Goal: Transaction & Acquisition: Obtain resource

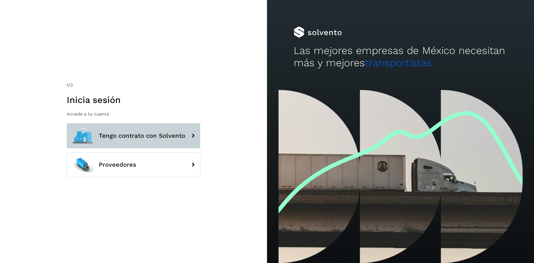
click at [141, 133] on span "Tengo contrato con Solvento" at bounding box center [142, 135] width 87 height 7
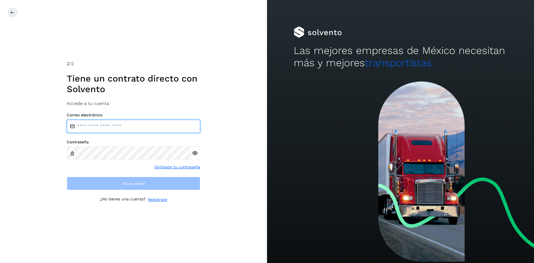
type input "**********"
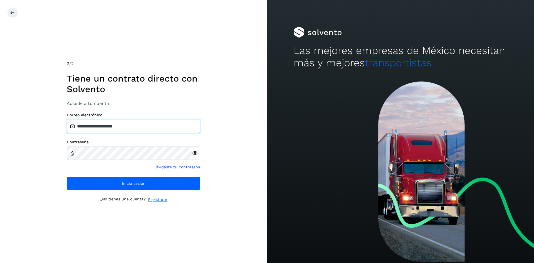
click at [141, 129] on input "**********" at bounding box center [134, 126] width 134 height 13
click at [186, 143] on label "Contraseña" at bounding box center [134, 142] width 134 height 5
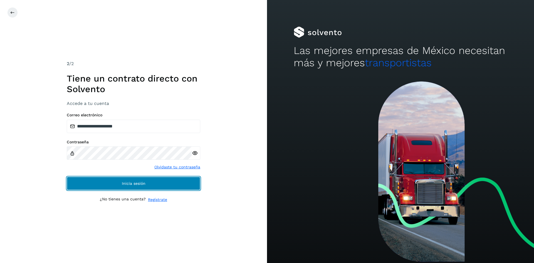
click at [180, 188] on button "Inicia sesión" at bounding box center [134, 183] width 134 height 13
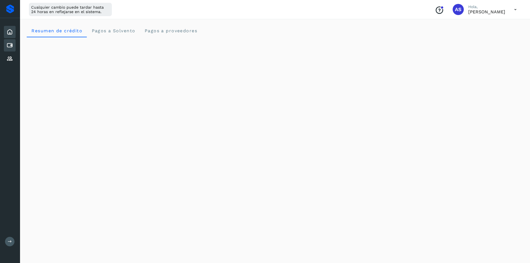
click at [11, 44] on icon at bounding box center [9, 45] width 7 height 7
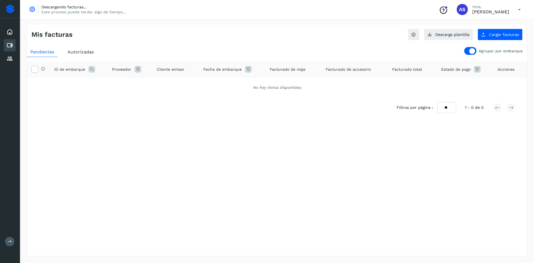
click at [470, 51] on div at bounding box center [470, 51] width 12 height 8
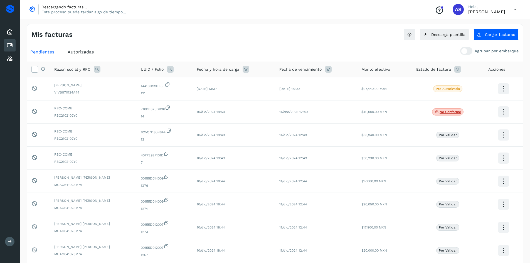
click at [83, 52] on span "Autorizadas" at bounding box center [81, 51] width 26 height 5
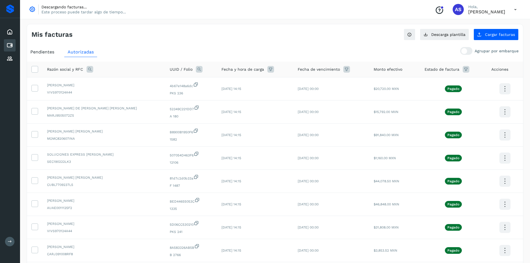
click at [267, 70] on icon at bounding box center [270, 69] width 7 height 7
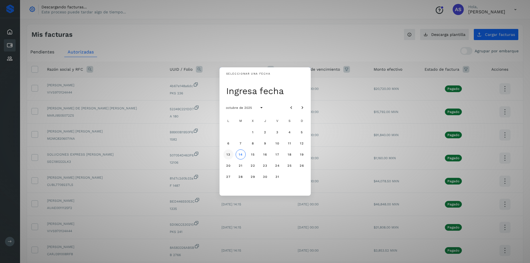
click at [229, 152] on button "13" at bounding box center [228, 154] width 10 height 10
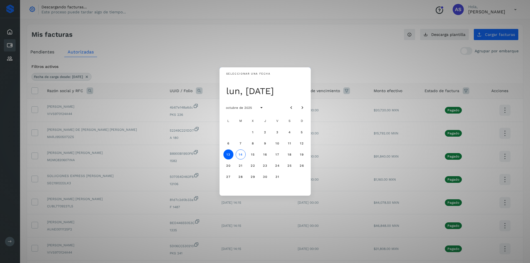
click at [273, 26] on div "Seleccionar una fecha lun, [DATE] octubre de 2025 L M X J V S D 1 2 3 4 5 6 7 8…" at bounding box center [265, 131] width 530 height 263
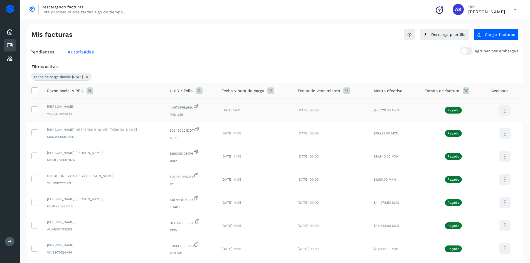
scroll to position [114, 0]
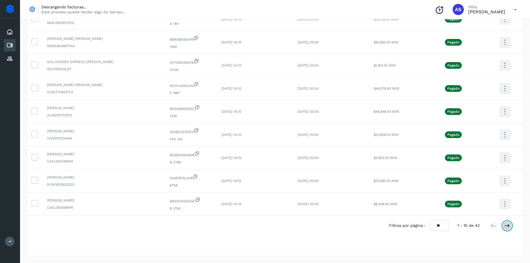
click at [508, 228] on icon at bounding box center [508, 226] width 6 height 6
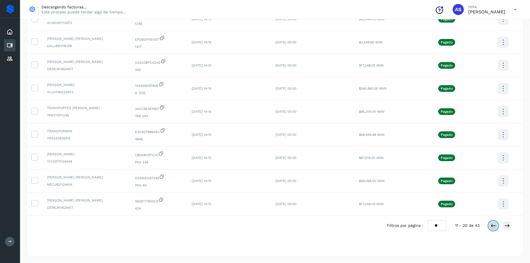
click at [497, 227] on button at bounding box center [493, 225] width 9 height 9
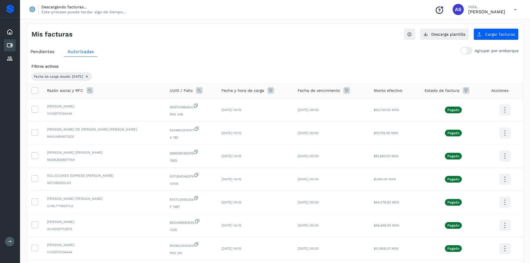
scroll to position [0, 0]
click at [90, 88] on icon at bounding box center [90, 90] width 7 height 7
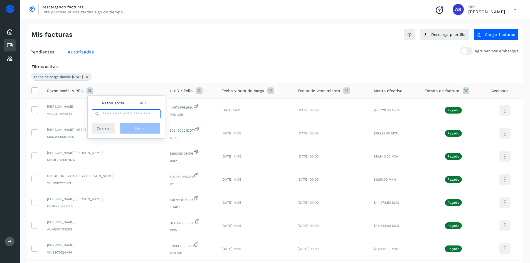
click at [128, 116] on input "text" at bounding box center [126, 113] width 68 height 9
type input "**********"
click at [135, 128] on button "Buscar" at bounding box center [140, 128] width 41 height 11
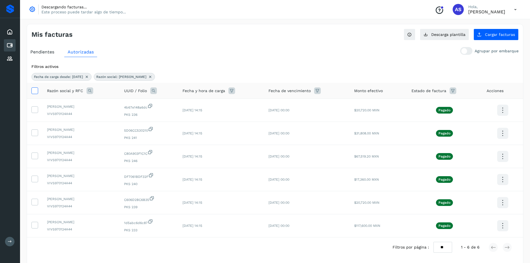
click at [34, 89] on icon at bounding box center [35, 90] width 6 height 6
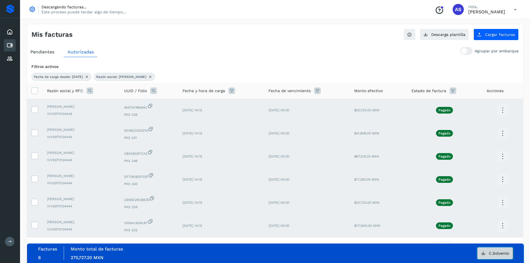
click at [501, 254] on span "C.Solvento" at bounding box center [499, 253] width 20 height 4
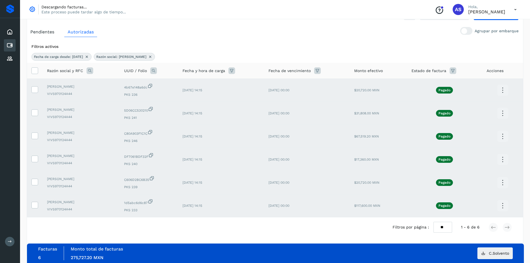
scroll to position [22, 0]
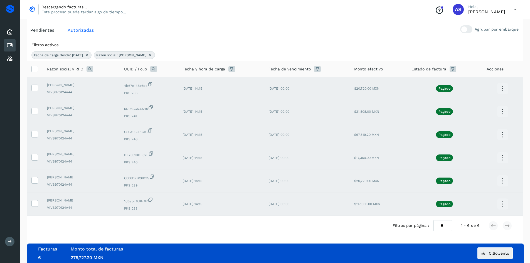
click at [87, 71] on icon at bounding box center [90, 69] width 7 height 7
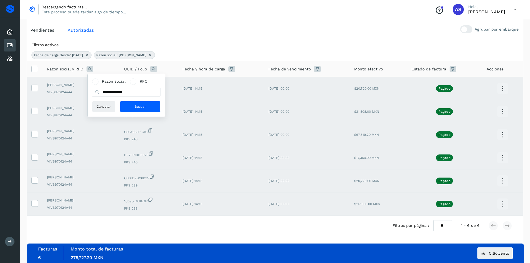
click at [98, 67] on div "Razón social y RFC" at bounding box center [81, 69] width 68 height 7
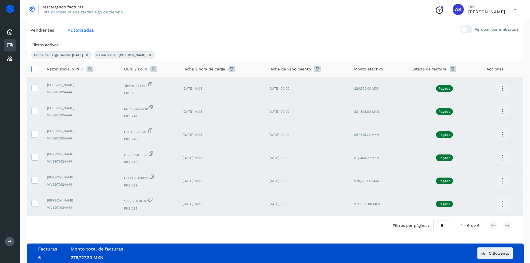
click at [33, 69] on icon at bounding box center [35, 69] width 6 height 6
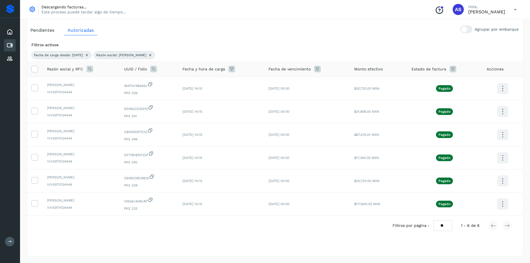
click at [89, 68] on icon at bounding box center [90, 69] width 7 height 7
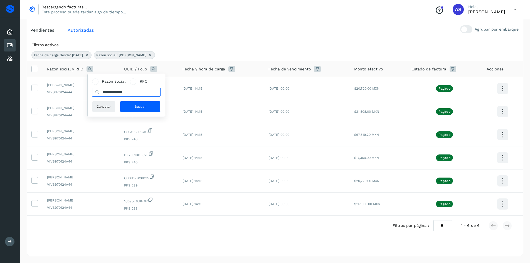
click at [125, 93] on input "**********" at bounding box center [126, 92] width 68 height 9
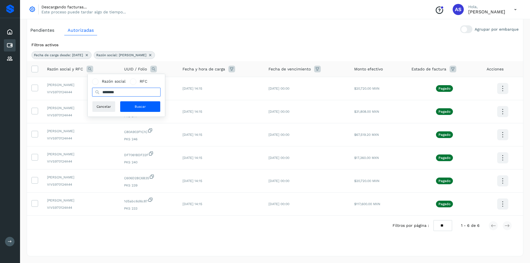
type input "*******"
click at [131, 107] on button "Buscar" at bounding box center [140, 106] width 41 height 11
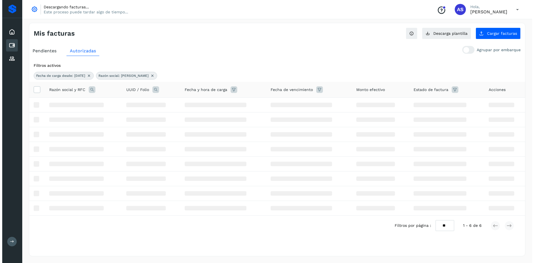
scroll to position [0, 0]
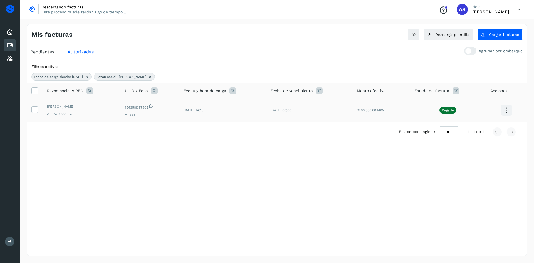
click at [508, 114] on icon at bounding box center [506, 110] width 13 height 13
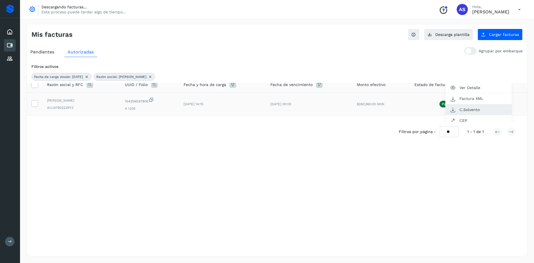
click at [472, 108] on button "C.Solvento" at bounding box center [479, 109] width 66 height 11
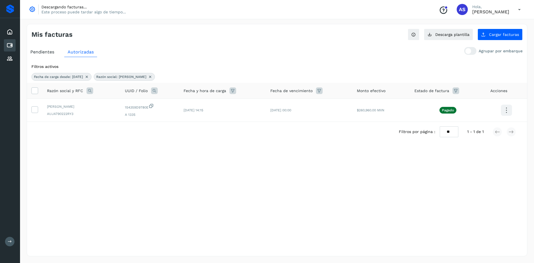
click at [91, 90] on icon at bounding box center [90, 90] width 7 height 7
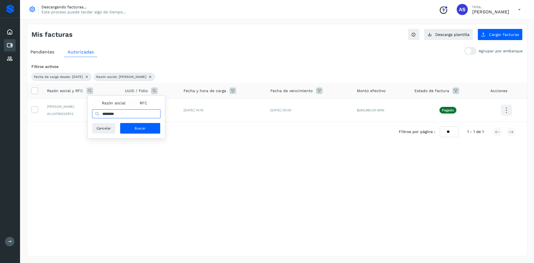
click at [127, 113] on input "*******" at bounding box center [126, 113] width 68 height 9
type input "*********"
click at [133, 129] on button "Buscar" at bounding box center [140, 128] width 41 height 11
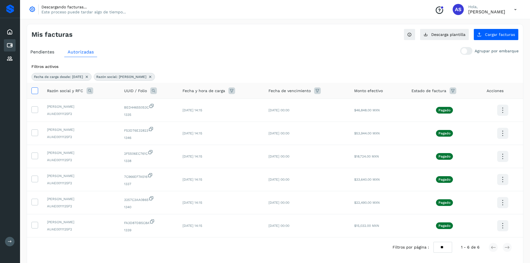
click at [34, 94] on label at bounding box center [34, 90] width 7 height 7
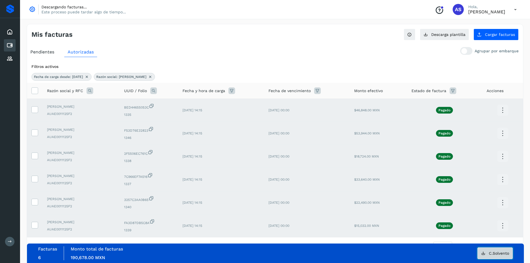
click at [504, 254] on span "C.Solvento" at bounding box center [499, 253] width 20 height 4
click at [90, 90] on icon at bounding box center [90, 90] width 7 height 7
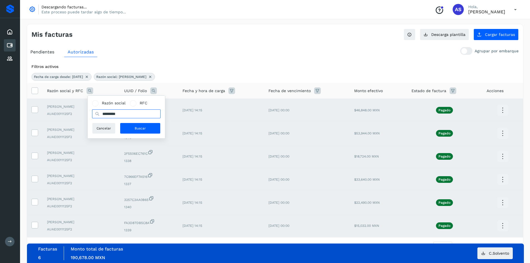
click at [133, 115] on input "*********" at bounding box center [126, 113] width 68 height 9
type input "*"
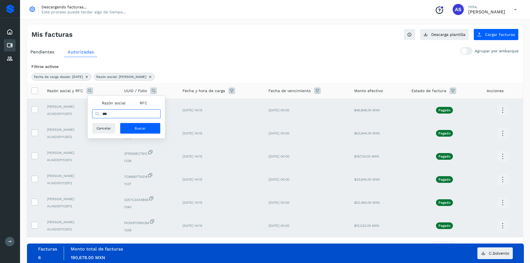
type input "*****"
click at [132, 129] on button "Buscar" at bounding box center [140, 128] width 41 height 11
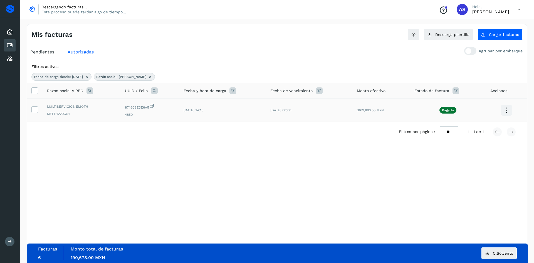
click at [510, 109] on icon at bounding box center [506, 110] width 13 height 13
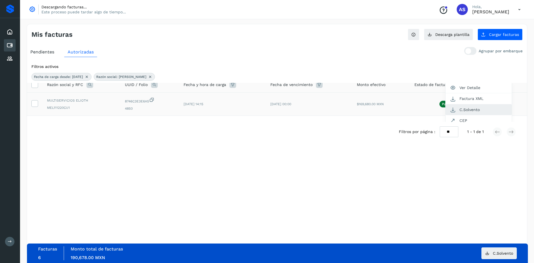
click at [471, 110] on button "C.Solvento" at bounding box center [479, 109] width 66 height 11
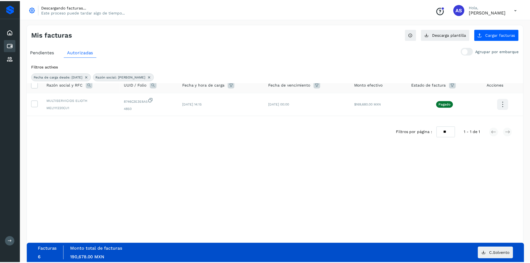
scroll to position [0, 0]
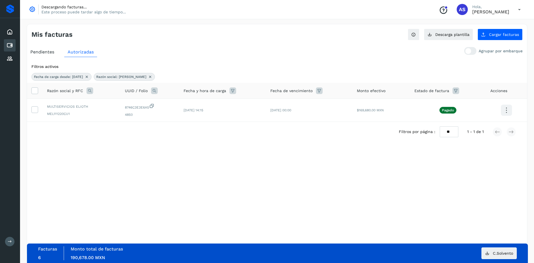
click at [90, 91] on icon at bounding box center [90, 90] width 7 height 7
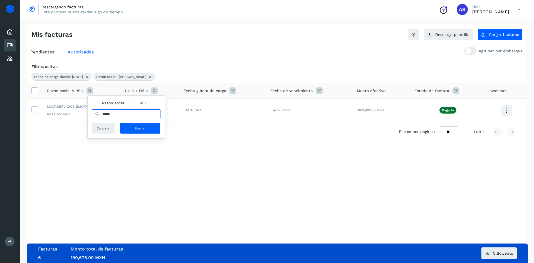
drag, startPoint x: 122, startPoint y: 115, endPoint x: 92, endPoint y: 117, distance: 30.1
click at [92, 117] on div "Razón social RFC ***** Cancelar Buscar" at bounding box center [126, 117] width 77 height 43
type input "**********"
click at [132, 126] on button "Buscar" at bounding box center [140, 128] width 41 height 11
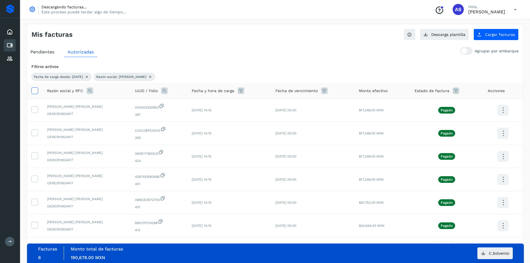
click at [36, 91] on icon at bounding box center [35, 90] width 6 height 6
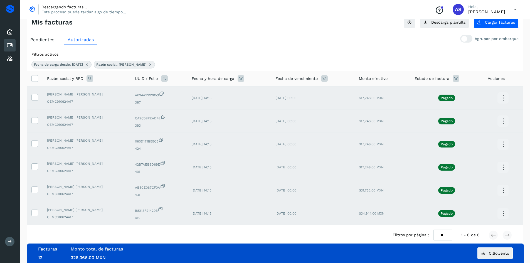
scroll to position [22, 0]
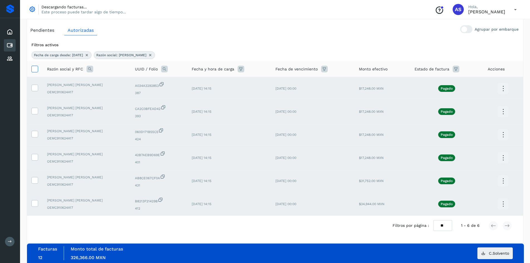
click at [33, 68] on icon at bounding box center [35, 69] width 6 height 6
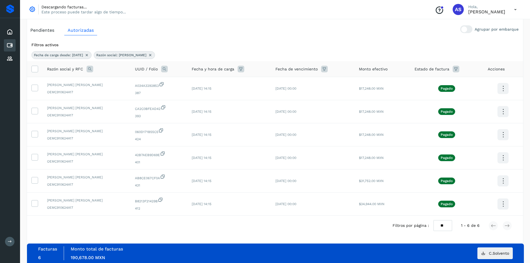
click at [152, 57] on icon at bounding box center [150, 55] width 4 height 4
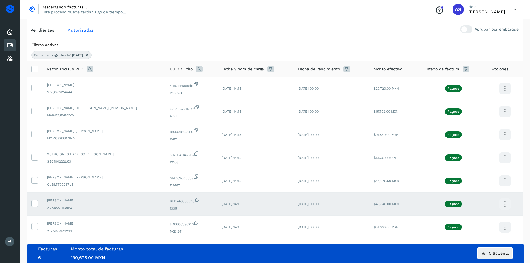
click at [89, 69] on icon at bounding box center [90, 69] width 7 height 7
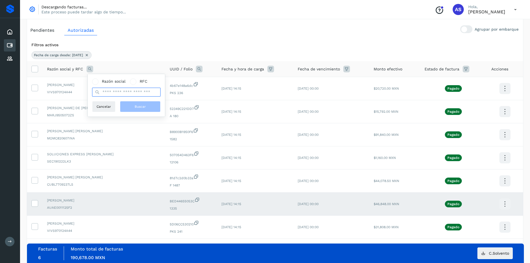
click at [127, 96] on input "text" at bounding box center [126, 92] width 68 height 9
type input "*********"
click at [130, 105] on button "Buscar" at bounding box center [140, 106] width 41 height 11
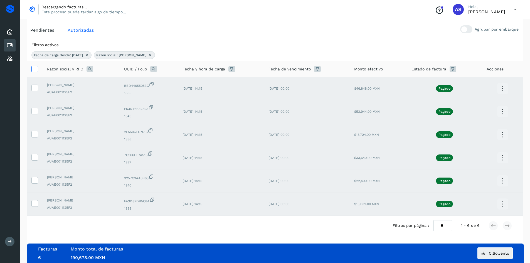
click at [35, 69] on icon at bounding box center [35, 69] width 6 height 6
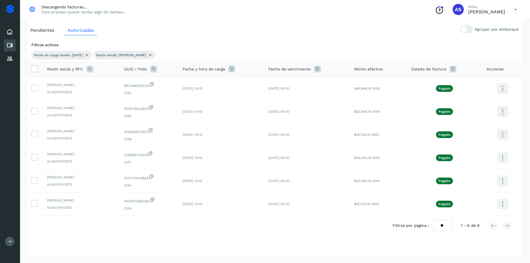
click at [91, 70] on icon at bounding box center [90, 69] width 7 height 7
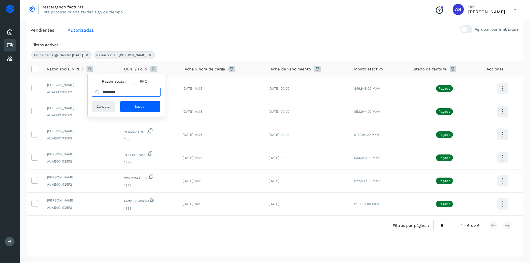
click at [130, 91] on input "*********" at bounding box center [126, 92] width 68 height 9
type input "**********"
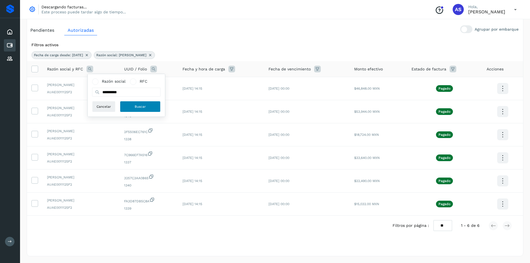
click at [132, 106] on button "Buscar" at bounding box center [140, 106] width 41 height 11
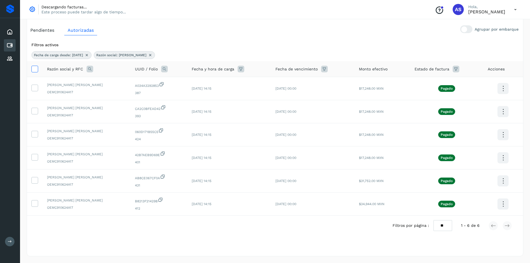
click at [36, 71] on icon at bounding box center [35, 69] width 6 height 6
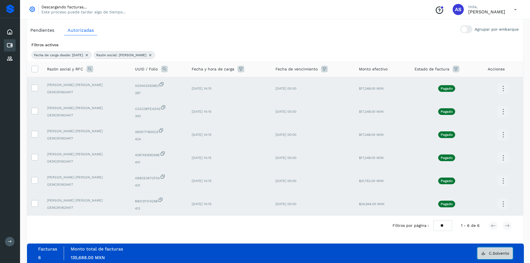
click at [492, 255] on button "C.Solvento" at bounding box center [495, 253] width 35 height 12
click at [38, 68] on label at bounding box center [34, 69] width 7 height 7
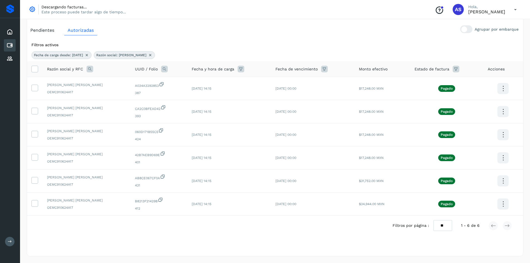
click at [89, 70] on icon at bounding box center [90, 69] width 7 height 7
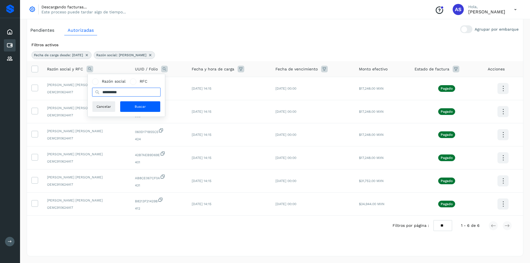
click at [123, 90] on input "**********" at bounding box center [126, 92] width 68 height 9
type input "*******"
click at [137, 108] on span "Buscar" at bounding box center [140, 106] width 11 height 5
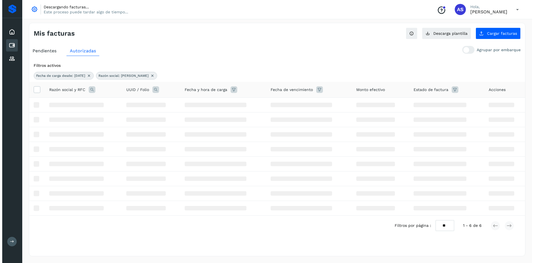
scroll to position [0, 0]
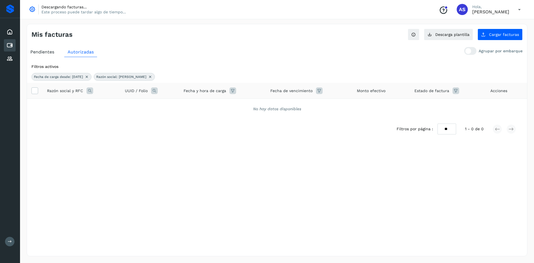
click at [93, 90] on div "Razón social y RFC" at bounding box center [81, 90] width 69 height 7
click at [148, 78] on icon at bounding box center [150, 77] width 4 height 4
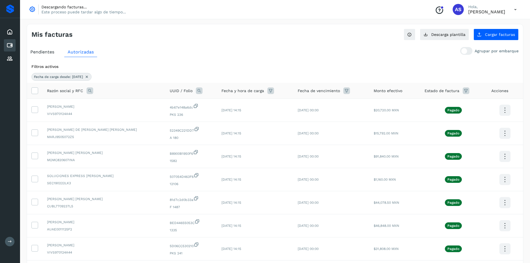
click at [87, 90] on icon at bounding box center [90, 90] width 7 height 7
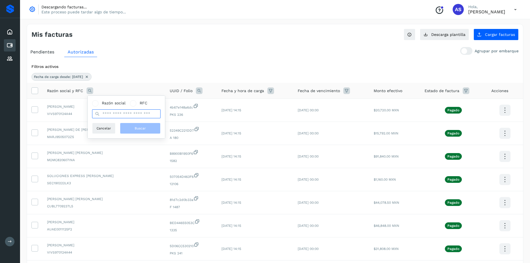
click at [120, 115] on input "text" at bounding box center [126, 113] width 68 height 9
type input "*"
type input "**********"
click at [131, 131] on button "Buscar" at bounding box center [140, 128] width 41 height 11
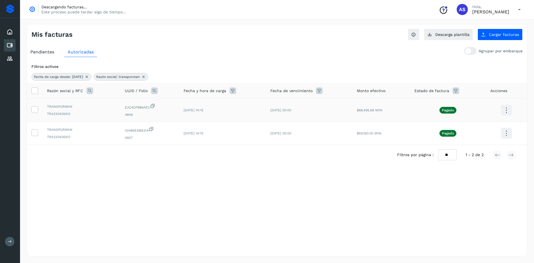
click at [503, 110] on icon at bounding box center [506, 110] width 13 height 13
click at [485, 116] on button "C.Solvento" at bounding box center [479, 115] width 66 height 11
click at [508, 132] on icon at bounding box center [506, 133] width 13 height 13
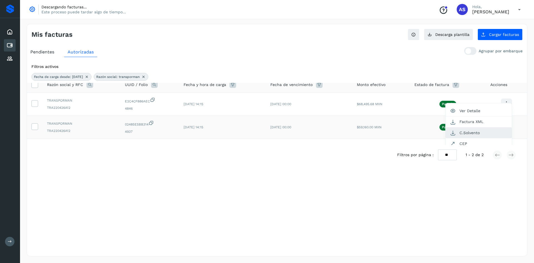
click at [475, 131] on button "C.Solvento" at bounding box center [479, 132] width 66 height 11
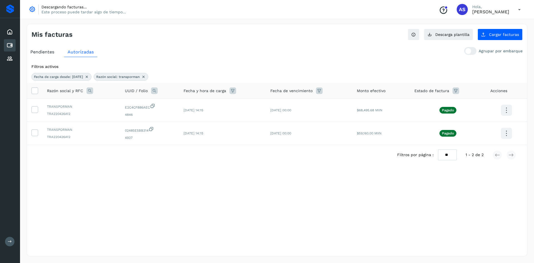
click at [38, 94] on th at bounding box center [35, 91] width 16 height 16
click at [31, 90] on th at bounding box center [35, 91] width 16 height 16
click at [30, 88] on th at bounding box center [35, 91] width 16 height 16
click at [34, 91] on icon at bounding box center [35, 90] width 6 height 6
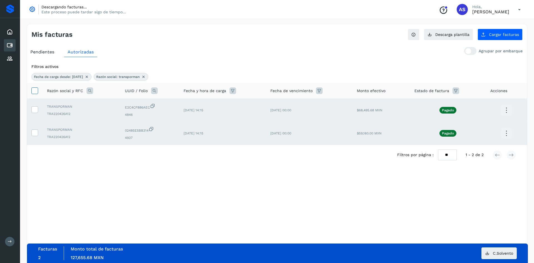
click at [35, 90] on icon at bounding box center [35, 90] width 6 height 6
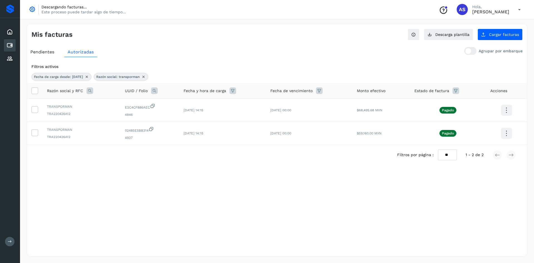
click at [146, 77] on icon at bounding box center [143, 77] width 4 height 4
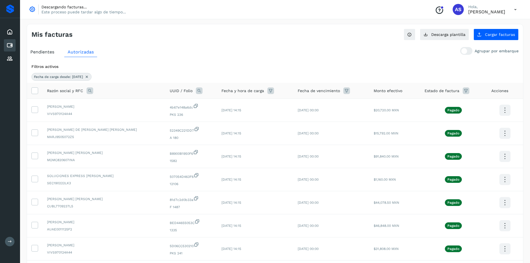
click at [90, 90] on icon at bounding box center [90, 90] width 7 height 7
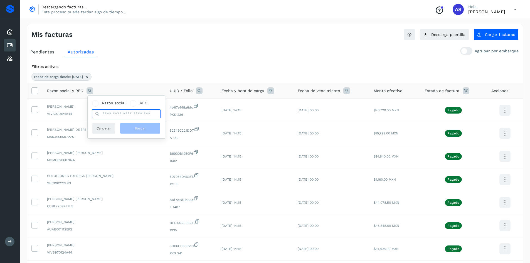
click at [122, 116] on input "text" at bounding box center [126, 113] width 68 height 9
type input "*********"
click at [147, 121] on div "Razón social RFC ********* Cancelar Buscar" at bounding box center [126, 117] width 68 height 34
click at [144, 124] on button "Buscar" at bounding box center [140, 128] width 41 height 11
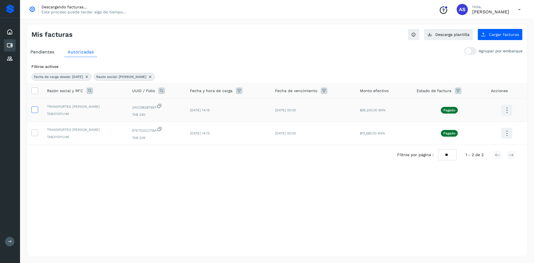
click at [32, 111] on icon at bounding box center [35, 109] width 6 height 6
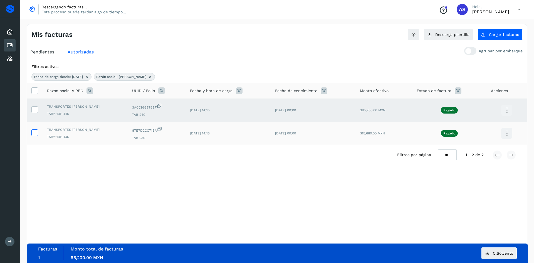
click at [35, 132] on icon at bounding box center [35, 132] width 6 height 6
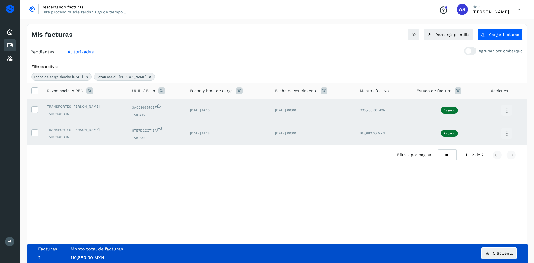
click at [38, 138] on td at bounding box center [35, 133] width 16 height 23
click at [36, 133] on icon at bounding box center [35, 132] width 6 height 6
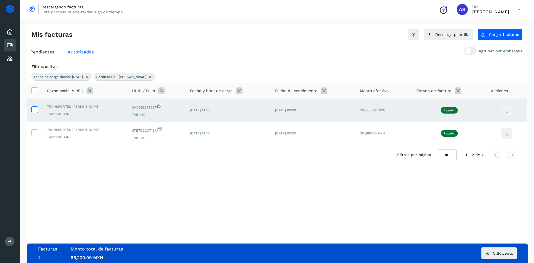
click at [35, 111] on icon at bounding box center [35, 109] width 6 height 6
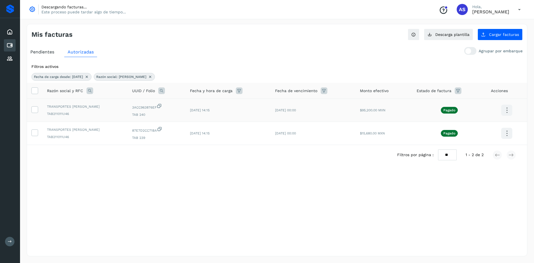
click at [508, 112] on icon at bounding box center [507, 110] width 13 height 13
click at [491, 114] on button "C.Solvento" at bounding box center [479, 115] width 66 height 11
click at [504, 134] on icon at bounding box center [507, 133] width 13 height 13
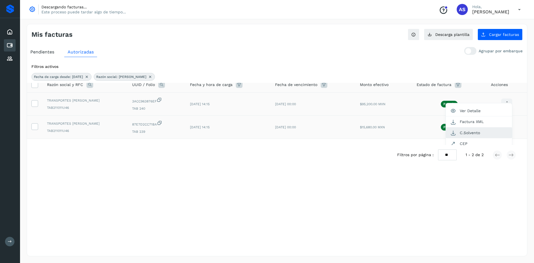
click at [479, 132] on button "C.Solvento" at bounding box center [479, 132] width 66 height 11
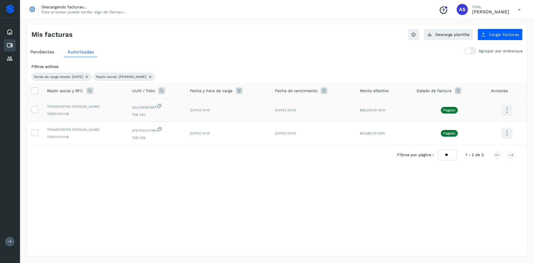
click at [94, 91] on div "Razón social y RFC" at bounding box center [85, 90] width 76 height 7
click at [89, 91] on icon at bounding box center [90, 90] width 7 height 7
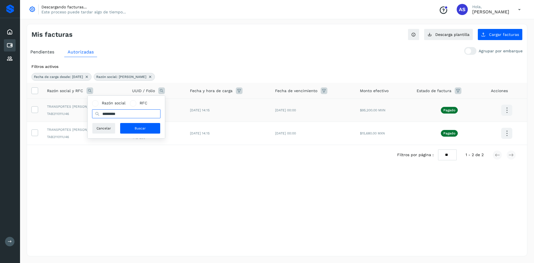
click at [124, 118] on input "*********" at bounding box center [126, 113] width 68 height 9
type input "******"
click at [134, 134] on button "Buscar" at bounding box center [140, 128] width 41 height 11
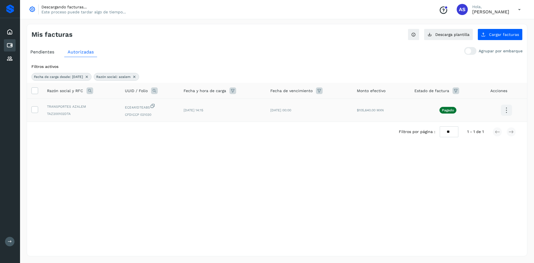
click at [510, 107] on icon at bounding box center [506, 110] width 13 height 13
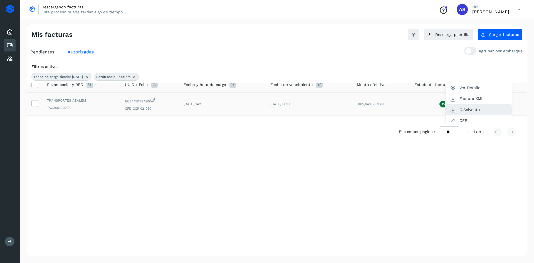
click at [467, 109] on button "C.Solvento" at bounding box center [479, 109] width 66 height 11
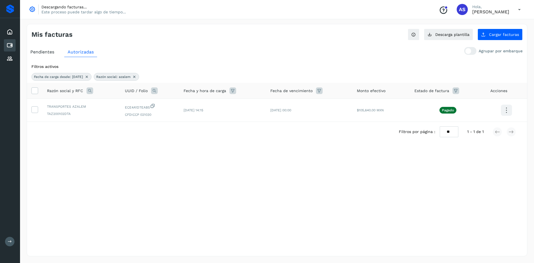
click at [94, 91] on div "Razón social y RFC" at bounding box center [81, 90] width 69 height 7
click at [91, 91] on icon at bounding box center [90, 90] width 7 height 7
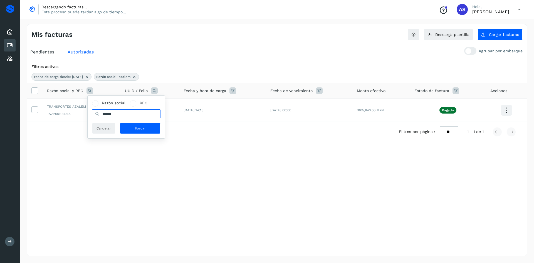
click at [110, 114] on input "******" at bounding box center [126, 113] width 68 height 9
type input "**********"
click at [145, 134] on button "Buscar" at bounding box center [140, 128] width 41 height 11
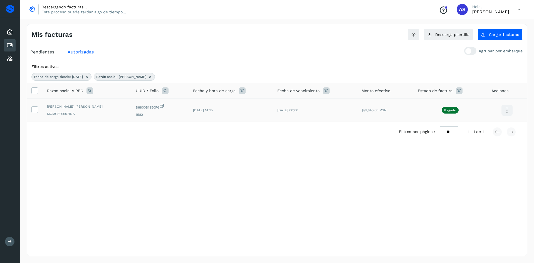
click at [503, 111] on icon at bounding box center [507, 110] width 13 height 13
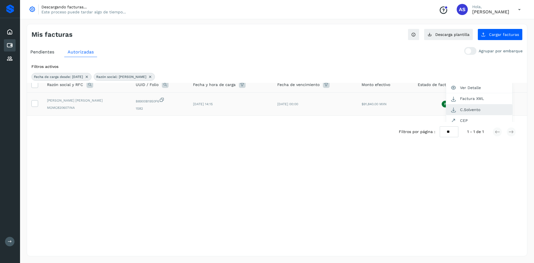
click at [481, 108] on button "C.Solvento" at bounding box center [479, 109] width 66 height 11
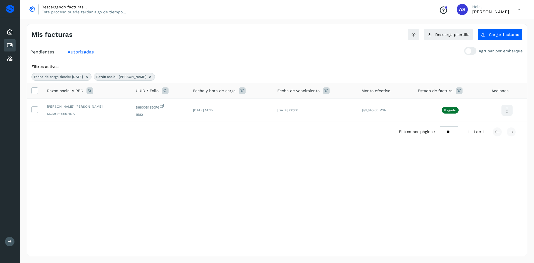
click at [88, 92] on icon at bounding box center [90, 90] width 7 height 7
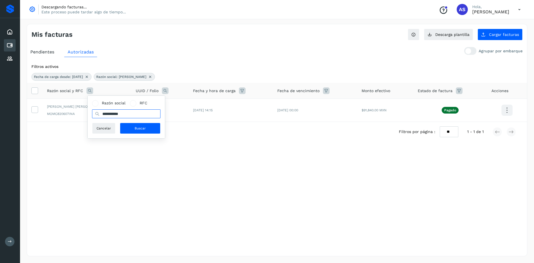
click at [124, 114] on input "**********" at bounding box center [126, 113] width 68 height 9
type input "*******"
click at [128, 123] on button "Buscar" at bounding box center [140, 128] width 41 height 11
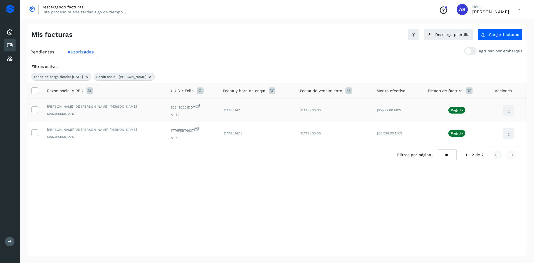
click at [100, 111] on div "[PERSON_NAME] DE [PERSON_NAME] [PERSON_NAME] MARJ9505072Z5" at bounding box center [104, 110] width 115 height 12
click at [40, 110] on td at bounding box center [35, 110] width 16 height 23
click at [37, 92] on icon at bounding box center [35, 90] width 6 height 6
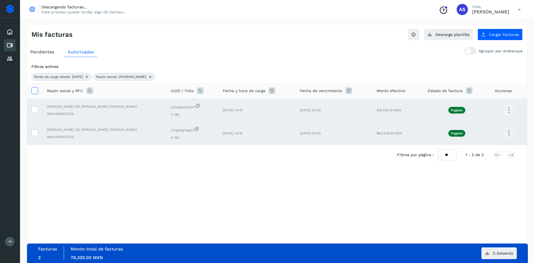
click at [37, 92] on icon at bounding box center [35, 90] width 6 height 6
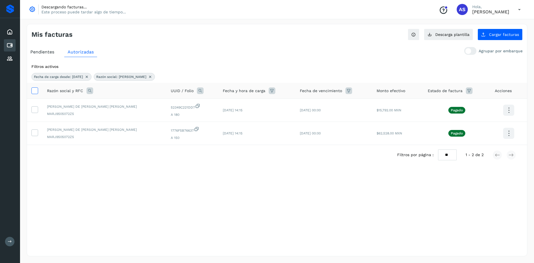
click at [36, 91] on icon at bounding box center [35, 90] width 6 height 6
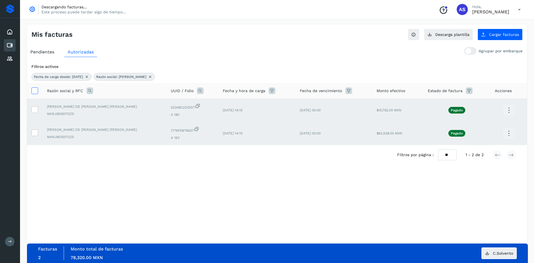
click at [36, 91] on icon at bounding box center [35, 90] width 6 height 6
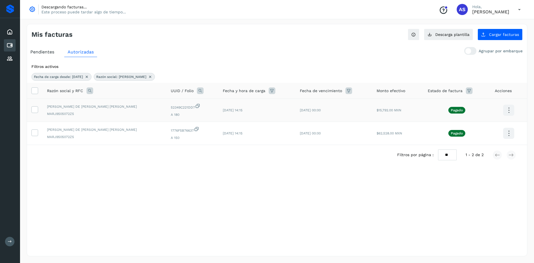
click at [509, 110] on icon at bounding box center [509, 110] width 13 height 13
click at [478, 118] on button "C.Solvento" at bounding box center [481, 115] width 66 height 11
click at [505, 131] on icon at bounding box center [509, 133] width 13 height 13
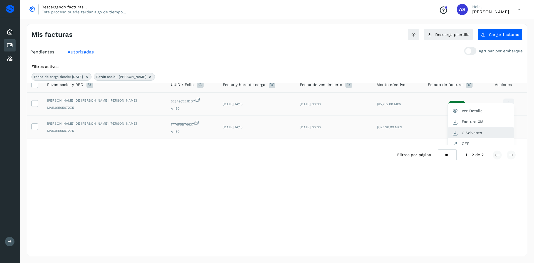
click at [484, 133] on button "C.Solvento" at bounding box center [481, 132] width 66 height 11
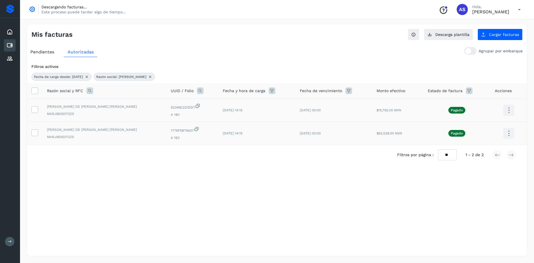
scroll to position [0, 0]
click at [90, 92] on icon at bounding box center [90, 90] width 7 height 7
click at [129, 115] on input "*******" at bounding box center [126, 113] width 68 height 9
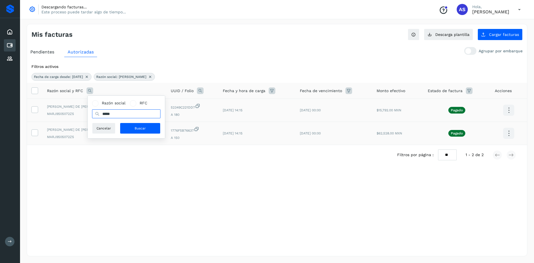
type input "*****"
click at [133, 131] on button "Buscar" at bounding box center [140, 128] width 41 height 11
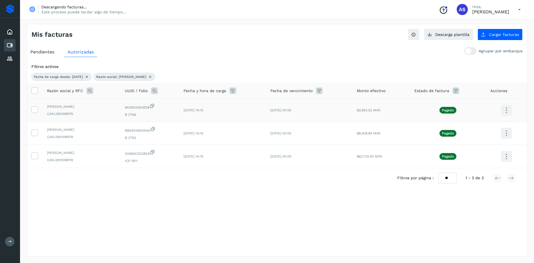
click at [83, 115] on span "CARJ391008RF8" at bounding box center [81, 113] width 69 height 5
click at [510, 110] on icon at bounding box center [506, 110] width 13 height 13
drag, startPoint x: 348, startPoint y: 190, endPoint x: 342, endPoint y: 192, distance: 6.1
click at [342, 192] on div at bounding box center [267, 131] width 534 height 263
click at [35, 94] on label at bounding box center [34, 90] width 7 height 7
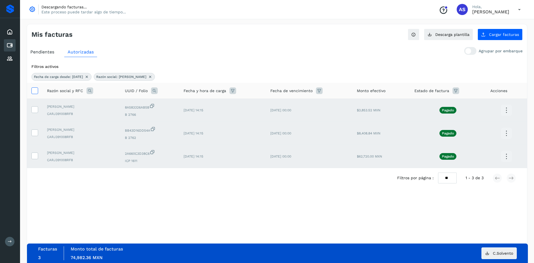
click at [35, 94] on label at bounding box center [34, 90] width 7 height 7
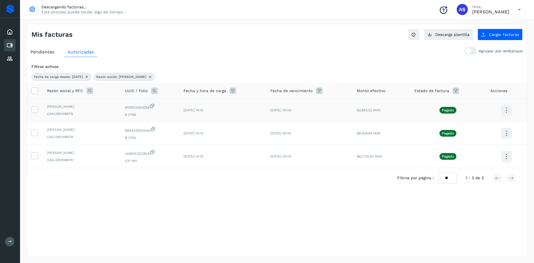
click at [505, 108] on icon at bounding box center [506, 110] width 13 height 13
click at [483, 117] on button "C.Solvento" at bounding box center [479, 115] width 66 height 11
click at [506, 133] on icon at bounding box center [506, 133] width 13 height 13
click at [498, 139] on button "C.Solvento" at bounding box center [479, 139] width 66 height 11
click at [505, 159] on icon at bounding box center [506, 156] width 13 height 13
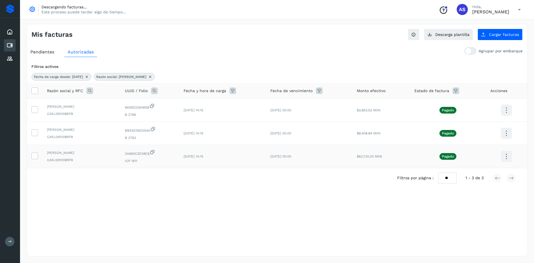
scroll to position [6, 0]
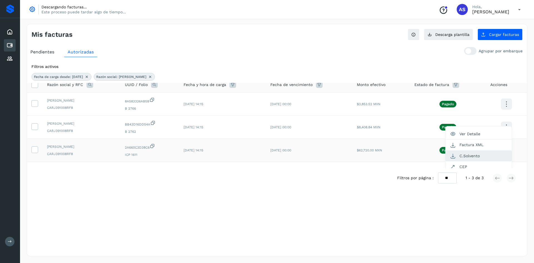
click at [484, 155] on button "C.Solvento" at bounding box center [479, 156] width 66 height 11
click at [404, 205] on div "[DATE]" at bounding box center [277, 201] width 500 height 9
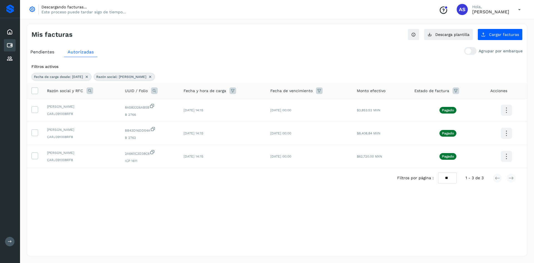
click at [97, 90] on div "Razón social y RFC" at bounding box center [81, 90] width 69 height 7
click at [94, 91] on div "Razón social y RFC" at bounding box center [81, 90] width 69 height 7
click at [92, 91] on icon at bounding box center [90, 90] width 7 height 7
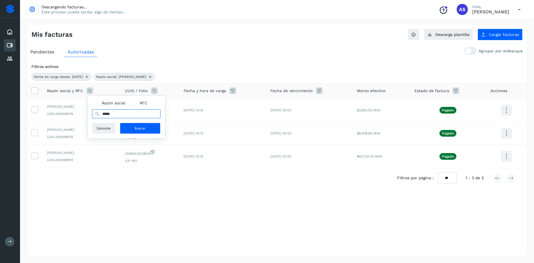
click at [112, 114] on input "*****" at bounding box center [126, 113] width 68 height 9
type input "*******"
click at [136, 127] on span "Buscar" at bounding box center [140, 128] width 11 height 5
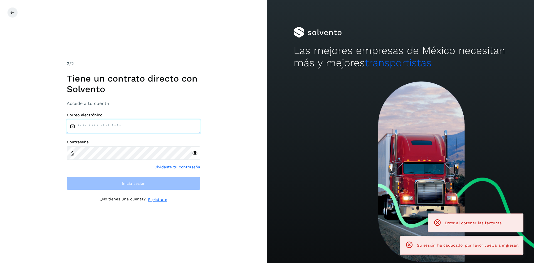
type input "**********"
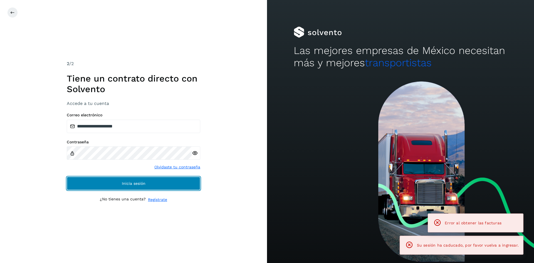
click at [133, 186] on button "Inicia sesión" at bounding box center [134, 183] width 134 height 13
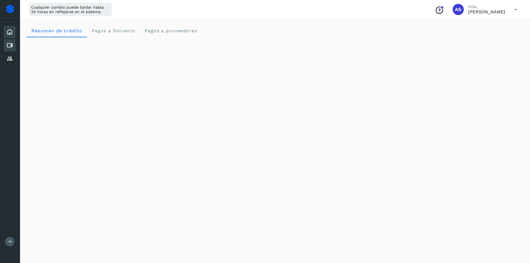
click at [14, 48] on div "Cuentas por pagar" at bounding box center [10, 45] width 12 height 12
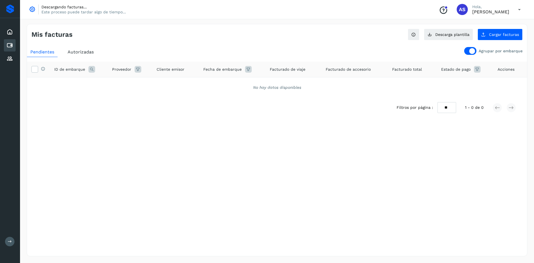
click at [470, 46] on div "Agrupar por embarque Pendientes Autorizadas Selecciona todas las facturas con e…" at bounding box center [277, 87] width 500 height 84
click at [470, 48] on div at bounding box center [470, 51] width 12 height 8
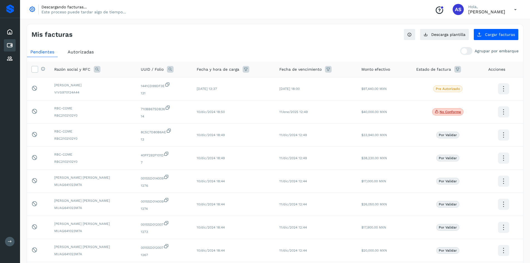
click at [75, 54] on span "Autorizadas" at bounding box center [81, 51] width 26 height 5
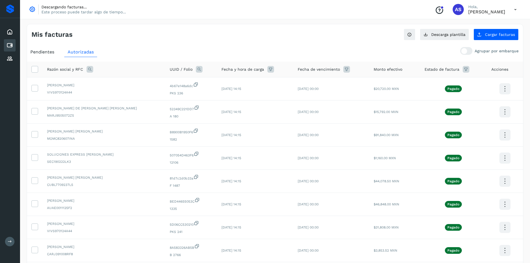
click at [238, 71] on span "Fecha y hora de carga" at bounding box center [243, 70] width 43 height 6
click at [250, 69] on div "Fecha y hora de carga" at bounding box center [255, 69] width 67 height 7
click at [267, 69] on icon at bounding box center [270, 69] width 7 height 7
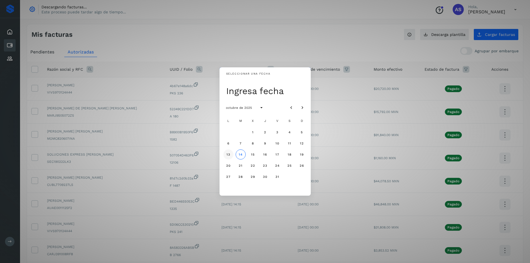
click at [228, 153] on span "13" at bounding box center [228, 155] width 4 height 4
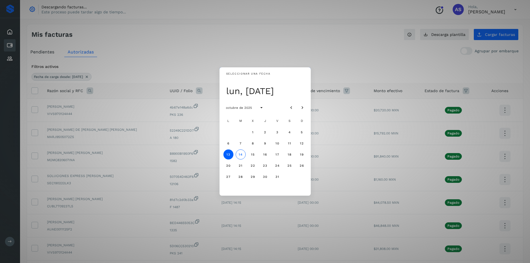
click at [179, 72] on div "Seleccionar una fecha lun, [DATE] octubre de 2025 L M X J V S D 1 2 3 4 5 6 7 8…" at bounding box center [265, 131] width 530 height 263
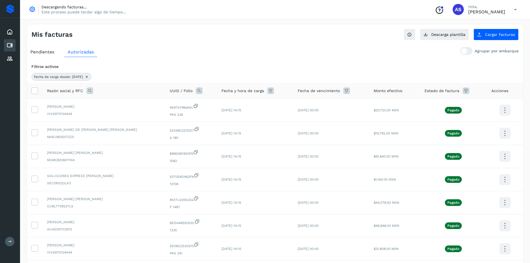
click at [89, 90] on icon at bounding box center [90, 90] width 7 height 7
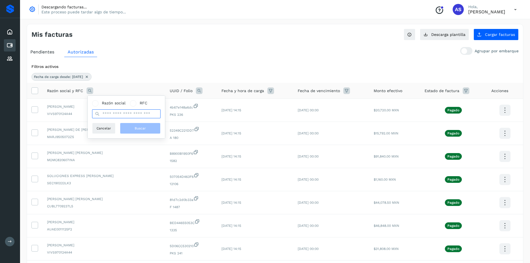
click at [119, 118] on input "text" at bounding box center [126, 113] width 68 height 9
type input "*******"
click at [130, 128] on button "Buscar" at bounding box center [140, 128] width 41 height 11
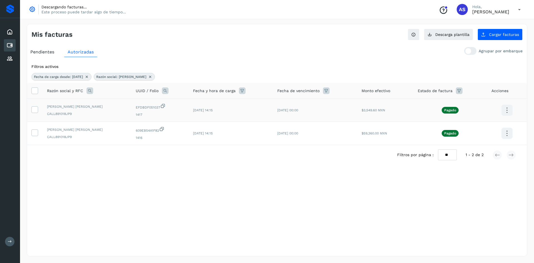
click at [100, 111] on div "[PERSON_NAME] [PERSON_NAME] CALL891018JP9" at bounding box center [87, 110] width 80 height 12
click at [100, 129] on span "[PERSON_NAME] [PERSON_NAME]" at bounding box center [87, 129] width 80 height 5
click at [512, 113] on icon at bounding box center [507, 110] width 13 height 13
click at [480, 115] on button "C.Solvento" at bounding box center [479, 115] width 66 height 11
click at [505, 133] on icon at bounding box center [507, 133] width 13 height 13
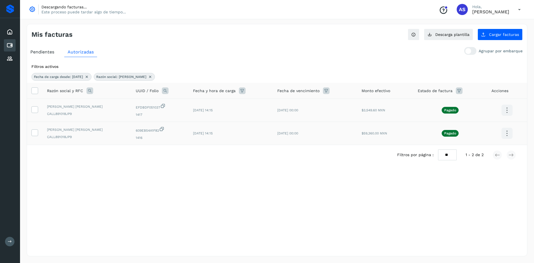
scroll to position [6, 0]
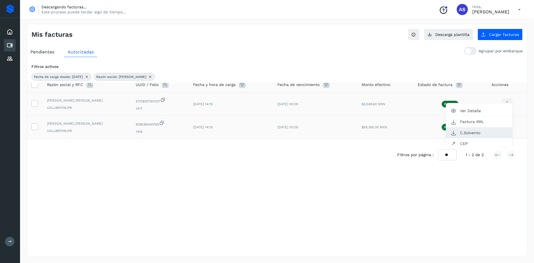
click at [473, 134] on button "C.Solvento" at bounding box center [479, 132] width 66 height 11
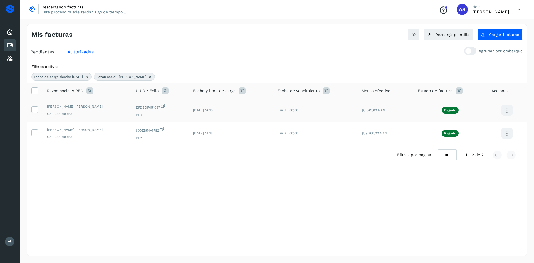
click at [90, 88] on icon at bounding box center [90, 90] width 7 height 7
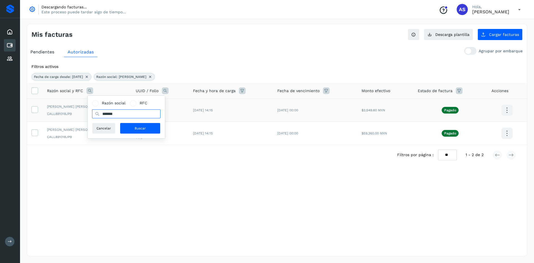
click at [121, 115] on input "*******" at bounding box center [126, 113] width 68 height 9
type input "******"
click at [125, 124] on button "Buscar" at bounding box center [140, 128] width 41 height 11
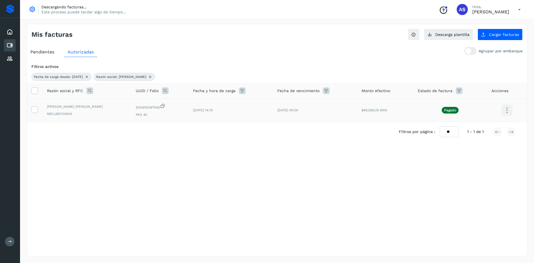
click at [504, 110] on icon at bounding box center [507, 110] width 13 height 13
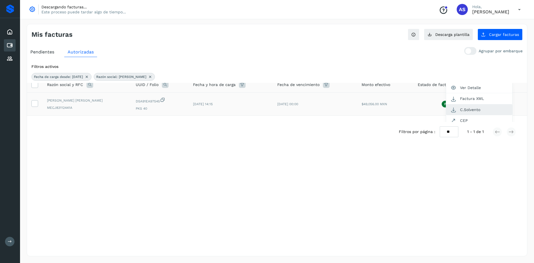
click at [480, 111] on button "C.Solvento" at bounding box center [479, 109] width 66 height 11
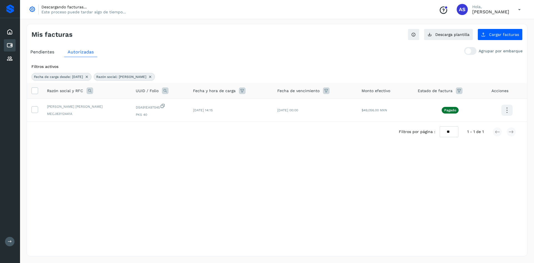
click at [92, 93] on icon at bounding box center [90, 90] width 7 height 7
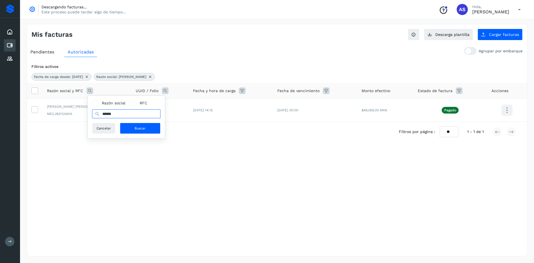
click at [125, 117] on input "******" at bounding box center [126, 113] width 68 height 9
type input "*********"
click at [131, 130] on button "Buscar" at bounding box center [140, 128] width 41 height 11
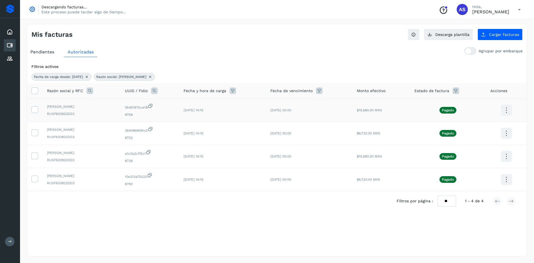
click at [501, 111] on icon at bounding box center [506, 110] width 13 height 13
click at [490, 117] on button "C.Solvento" at bounding box center [479, 115] width 66 height 11
click at [511, 134] on icon at bounding box center [506, 133] width 13 height 13
click at [480, 137] on button "C.Solvento" at bounding box center [479, 139] width 66 height 11
click at [503, 156] on icon at bounding box center [506, 156] width 13 height 13
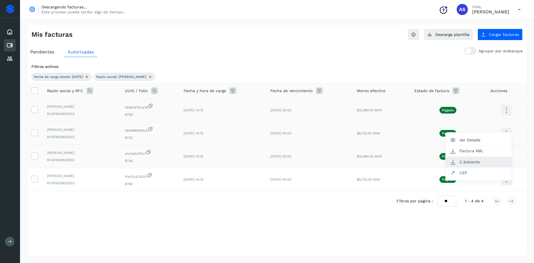
click at [495, 166] on button "C.Solvento" at bounding box center [479, 162] width 66 height 11
click at [505, 180] on icon at bounding box center [506, 179] width 13 height 13
click at [481, 156] on button "C.Solvento" at bounding box center [479, 155] width 66 height 11
click at [90, 92] on icon at bounding box center [90, 90] width 7 height 7
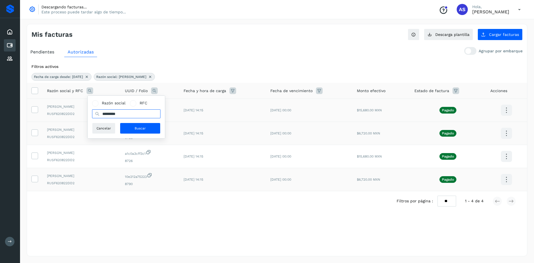
click at [112, 114] on input "*********" at bounding box center [126, 113] width 68 height 9
type input "*****"
click at [136, 131] on button "Buscar" at bounding box center [140, 128] width 41 height 11
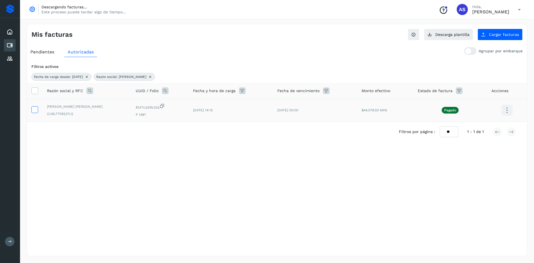
click at [33, 108] on icon at bounding box center [35, 109] width 6 height 6
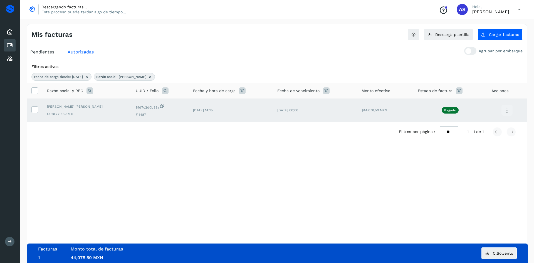
click at [506, 112] on icon at bounding box center [507, 110] width 13 height 13
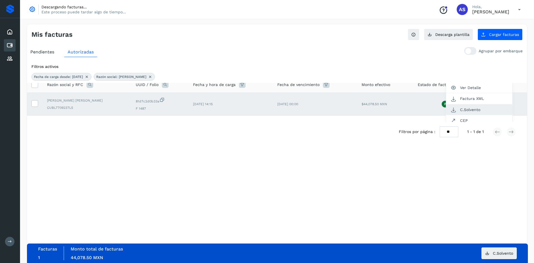
click at [476, 108] on button "C.Solvento" at bounding box center [479, 109] width 66 height 11
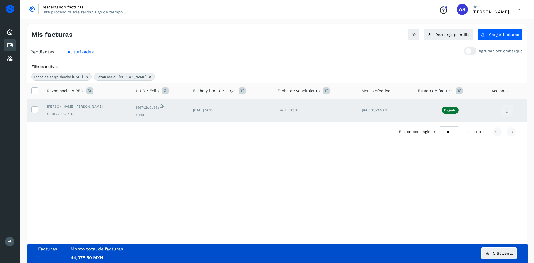
scroll to position [0, 0]
click at [89, 95] on th "Razón social y RFC" at bounding box center [87, 91] width 89 height 16
click at [90, 92] on icon at bounding box center [90, 90] width 7 height 7
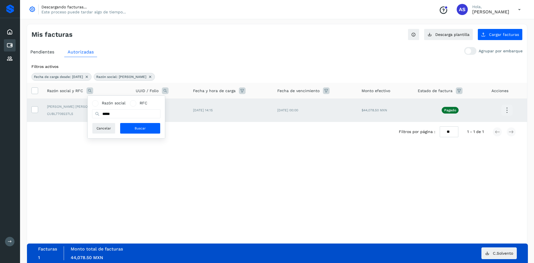
click at [90, 92] on icon at bounding box center [90, 90] width 7 height 7
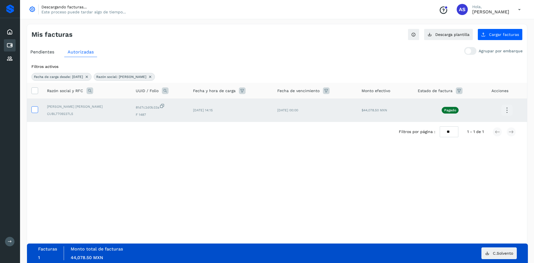
click at [35, 111] on icon at bounding box center [35, 109] width 6 height 6
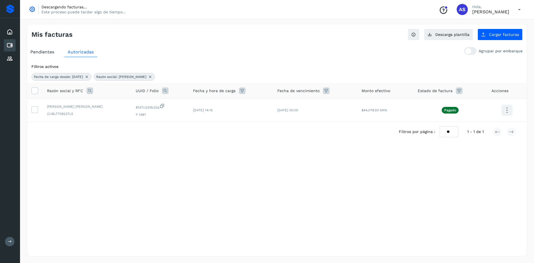
click at [91, 90] on icon at bounding box center [90, 90] width 7 height 7
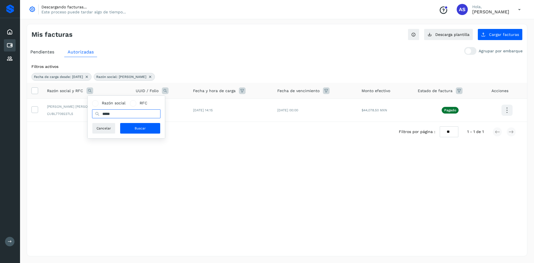
click at [131, 111] on input "*****" at bounding box center [126, 113] width 68 height 9
type input "********"
click at [132, 128] on button "Buscar" at bounding box center [140, 128] width 41 height 11
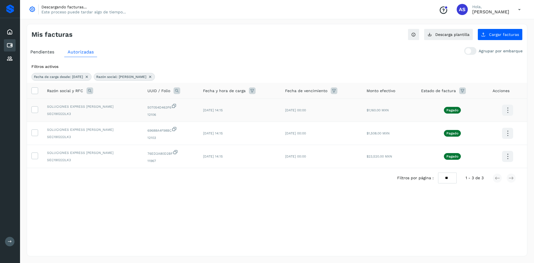
click at [507, 116] on icon at bounding box center [507, 110] width 13 height 13
click at [490, 115] on button "C.Solvento" at bounding box center [480, 115] width 66 height 11
click at [512, 134] on icon at bounding box center [507, 133] width 13 height 13
click at [493, 137] on button "C.Solvento" at bounding box center [480, 139] width 66 height 11
click at [506, 154] on icon at bounding box center [507, 156] width 13 height 13
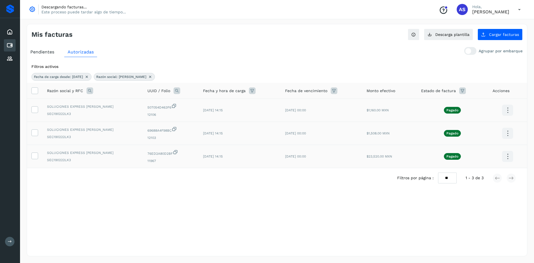
scroll to position [6, 0]
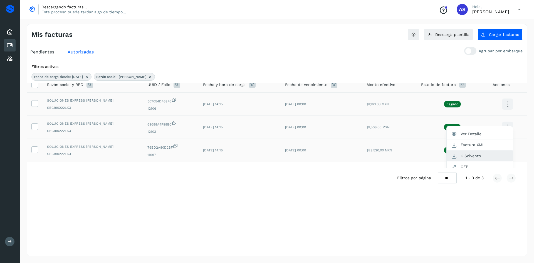
click at [486, 155] on button "C.Solvento" at bounding box center [480, 156] width 66 height 11
